Goal: Task Accomplishment & Management: Manage account settings

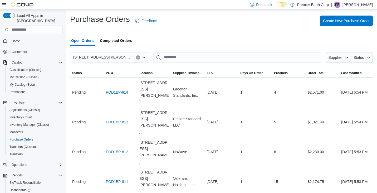
scroll to position [9, 0]
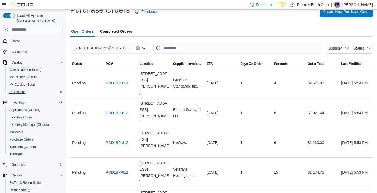
click at [22, 89] on span "Promotions" at bounding box center [17, 92] width 16 height 6
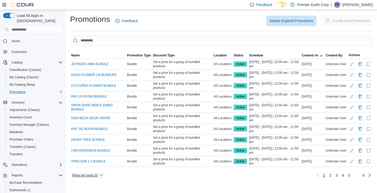
click at [86, 173] on span "Rows per page : 10" at bounding box center [85, 175] width 26 height 4
click at [97, 154] on span "25 rows" at bounding box center [96, 153] width 17 height 4
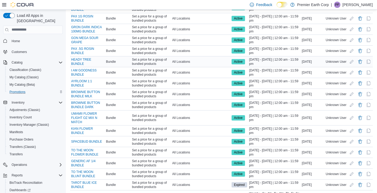
scroll to position [83, 0]
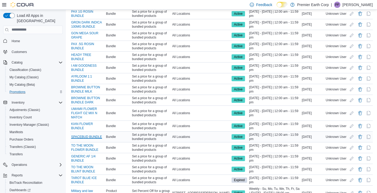
click at [90, 135] on link "SPACEBUD BUNDLE" at bounding box center [86, 137] width 31 height 4
